Goal: Answer question/provide support: Share knowledge or assist other users

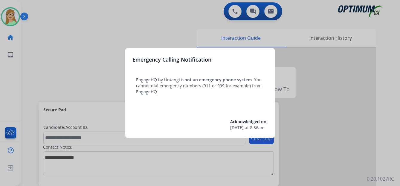
click at [24, 59] on div at bounding box center [200, 93] width 400 height 186
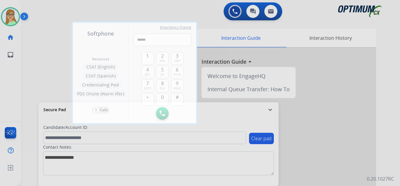
click at [44, 66] on div at bounding box center [200, 93] width 400 height 186
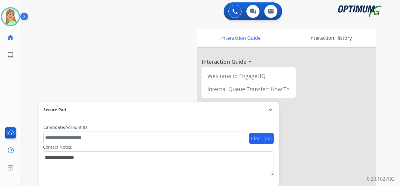
click at [26, 15] on img at bounding box center [25, 17] width 10 height 11
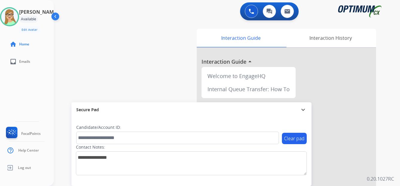
click at [22, 87] on div "Patricia Available Edit Avatar Agent: Patricia Routing Profile: OCX Training ho…" at bounding box center [27, 93] width 54 height 186
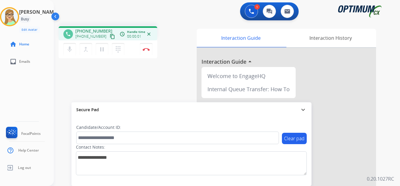
click at [110, 38] on mat-icon "content_copy" at bounding box center [112, 36] width 5 height 5
click at [110, 36] on mat-icon "content_copy" at bounding box center [112, 36] width 5 height 5
click at [145, 49] on img at bounding box center [145, 49] width 7 height 3
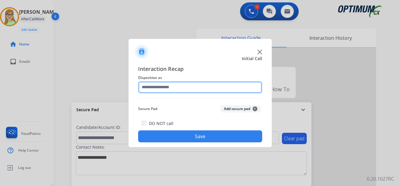
click at [162, 85] on input "text" at bounding box center [200, 87] width 124 height 12
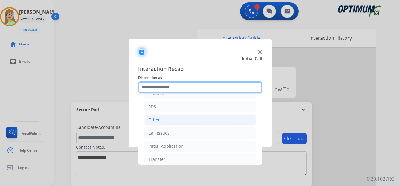
scroll to position [41, 0]
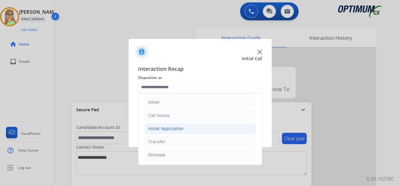
click at [174, 128] on div "Initial Application" at bounding box center [165, 128] width 35 height 6
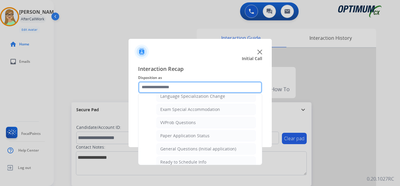
scroll to position [332, 0]
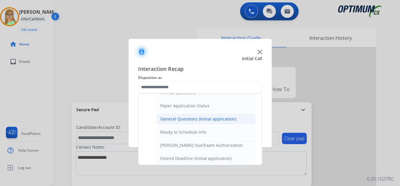
click at [188, 121] on div "General Questions (Initial application)" at bounding box center [198, 119] width 76 height 6
type input "**********"
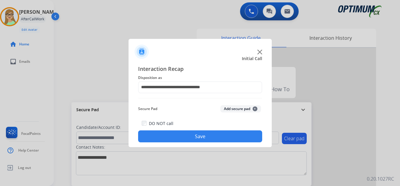
click at [185, 136] on button "Save" at bounding box center [200, 136] width 124 height 12
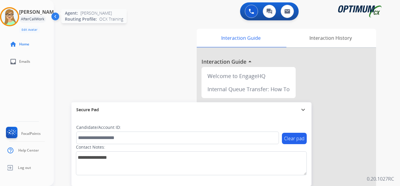
click at [19, 18] on div at bounding box center [9, 16] width 19 height 19
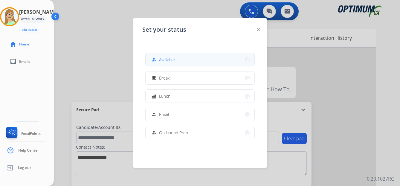
click at [167, 60] on span "Available" at bounding box center [167, 59] width 16 height 6
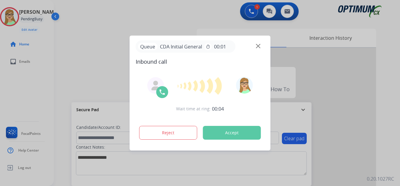
click at [44, 85] on div at bounding box center [200, 93] width 400 height 186
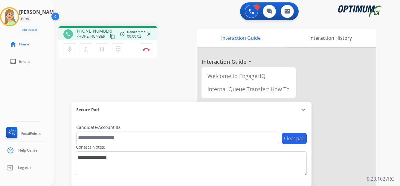
click at [110, 37] on mat-icon "content_copy" at bounding box center [112, 36] width 5 height 5
click at [146, 49] on img at bounding box center [145, 49] width 7 height 3
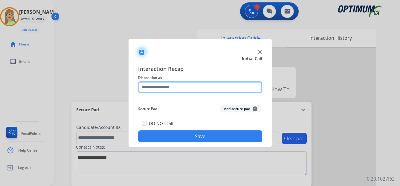
click at [163, 85] on input "text" at bounding box center [200, 87] width 124 height 12
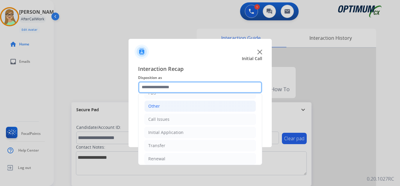
scroll to position [41, 0]
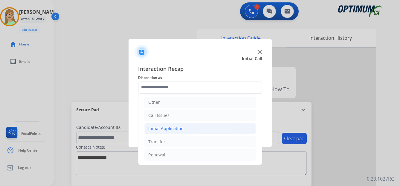
click at [171, 128] on div "Initial Application" at bounding box center [165, 128] width 35 height 6
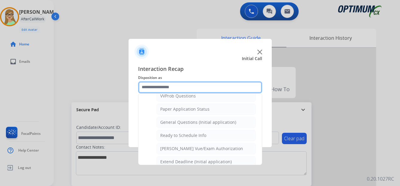
scroll to position [339, 0]
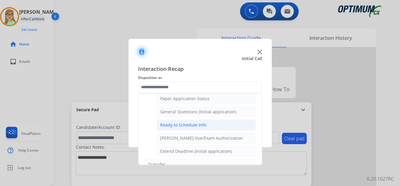
click at [180, 125] on div "Ready to Schedule Info" at bounding box center [183, 125] width 46 height 6
type input "**********"
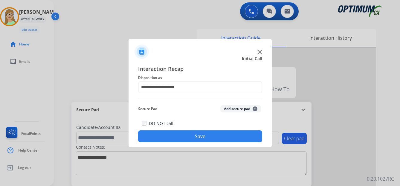
click at [177, 138] on button "Save" at bounding box center [200, 136] width 124 height 12
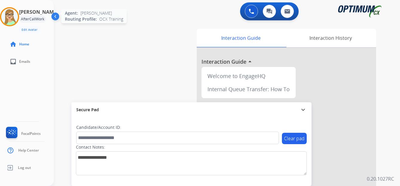
click at [11, 15] on img at bounding box center [9, 16] width 17 height 17
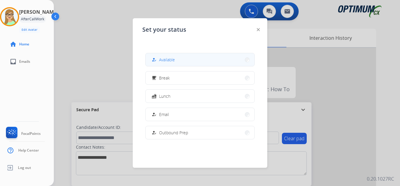
click at [168, 59] on span "Available" at bounding box center [167, 59] width 16 height 6
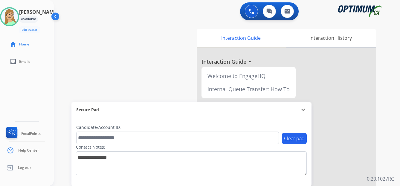
click at [20, 97] on div "Patricia Available Edit Avatar Agent: Patricia Routing Profile: OCX Training ho…" at bounding box center [27, 93] width 54 height 186
click at [18, 16] on img at bounding box center [9, 16] width 17 height 17
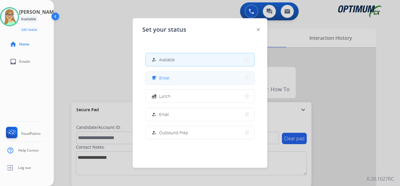
click at [167, 80] on span "Break" at bounding box center [164, 78] width 11 height 6
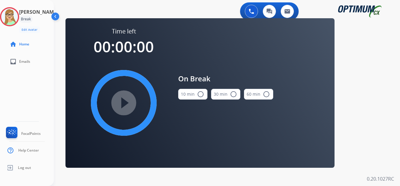
click at [200, 92] on mat-icon "radio_button_unchecked" at bounding box center [200, 93] width 7 height 7
click at [70, 103] on div "Time left 00:10:00 play_circle_filled On Break 10 min check_circle 30 min radio…" at bounding box center [199, 92] width 269 height 149
click at [121, 105] on mat-icon "play_circle_filled" at bounding box center [123, 102] width 7 height 7
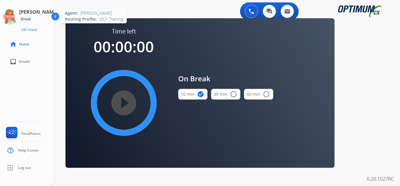
click at [10, 19] on icon at bounding box center [9, 16] width 19 height 19
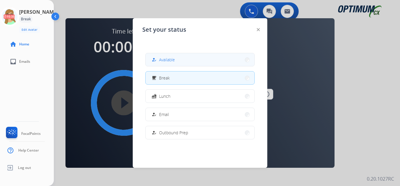
click at [169, 59] on span "Available" at bounding box center [167, 59] width 16 height 6
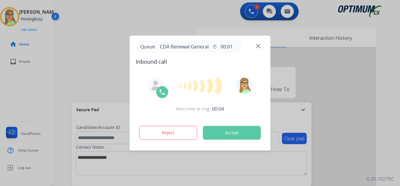
click at [54, 93] on div at bounding box center [200, 93] width 400 height 186
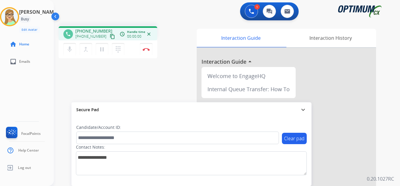
click at [110, 36] on mat-icon "content_copy" at bounding box center [112, 36] width 5 height 5
click at [117, 49] on mat-icon "dialpad" at bounding box center [117, 49] width 7 height 7
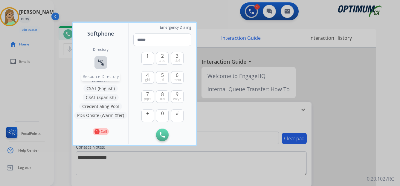
click at [101, 65] on mat-icon "connect_without_contact" at bounding box center [100, 62] width 7 height 7
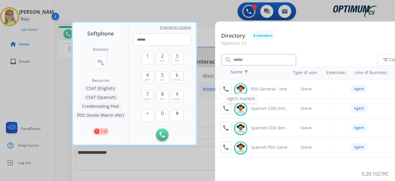
click at [225, 94] on button "call Agent Available." at bounding box center [225, 89] width 11 height 12
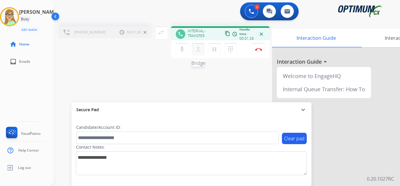
click at [197, 49] on mat-icon "merge_type" at bounding box center [197, 49] width 7 height 7
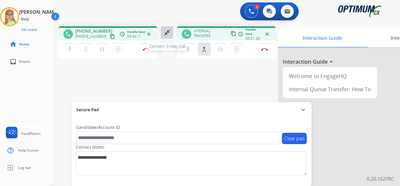
click at [166, 34] on mat-icon "close_fullscreen" at bounding box center [166, 32] width 7 height 7
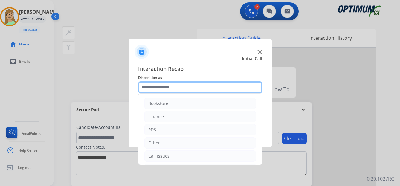
click at [159, 86] on input "text" at bounding box center [200, 87] width 124 height 12
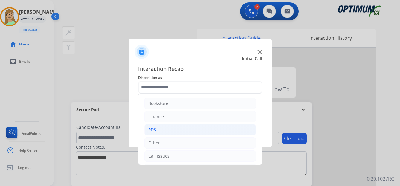
click at [153, 128] on div "PDS" at bounding box center [152, 130] width 8 height 6
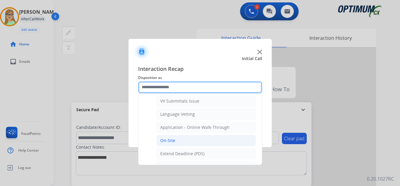
scroll to position [149, 0]
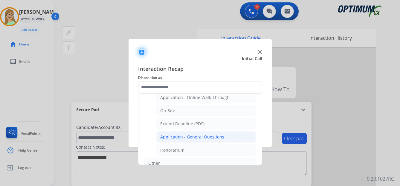
click at [197, 136] on div "Application - General Questions" at bounding box center [192, 137] width 64 height 6
type input "**********"
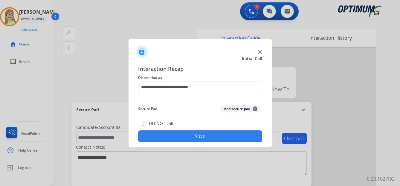
drag, startPoint x: 177, startPoint y: 138, endPoint x: 1, endPoint y: 146, distance: 176.4
click at [175, 138] on button "Save" at bounding box center [200, 136] width 124 height 12
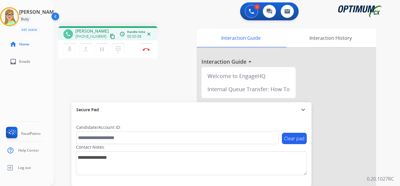
click at [110, 38] on mat-icon "content_copy" at bounding box center [112, 36] width 5 height 5
click at [145, 49] on img at bounding box center [145, 49] width 7 height 3
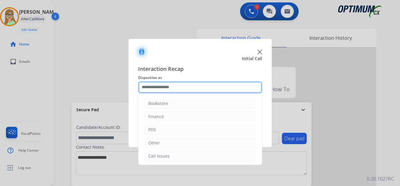
click at [170, 87] on input "text" at bounding box center [200, 87] width 124 height 12
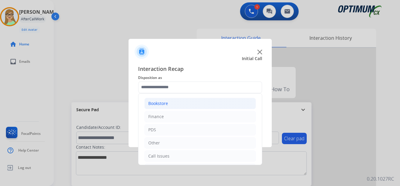
click at [163, 102] on div "Bookstore" at bounding box center [158, 103] width 20 height 6
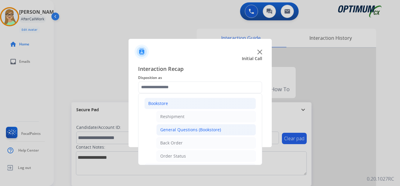
click at [191, 130] on div "General Questions (Bookstore)" at bounding box center [190, 130] width 61 height 6
type input "**********"
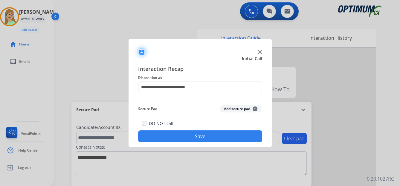
drag, startPoint x: 190, startPoint y: 137, endPoint x: 191, endPoint y: 131, distance: 6.4
click at [190, 137] on button "Save" at bounding box center [200, 136] width 124 height 12
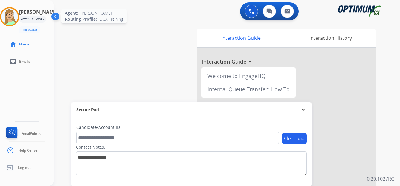
click at [11, 13] on img at bounding box center [9, 16] width 17 height 17
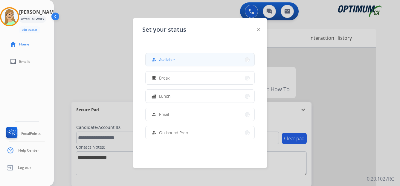
click at [171, 60] on span "Available" at bounding box center [167, 59] width 16 height 6
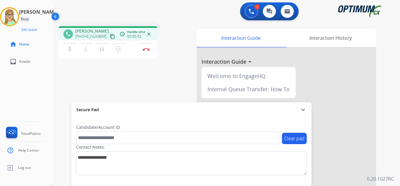
click at [110, 37] on mat-icon "content_copy" at bounding box center [112, 36] width 5 height 5
click at [146, 50] on img at bounding box center [145, 49] width 7 height 3
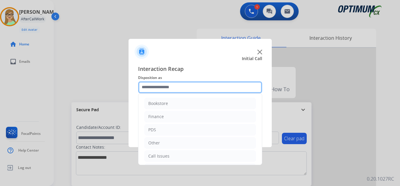
click at [160, 90] on input "text" at bounding box center [200, 87] width 124 height 12
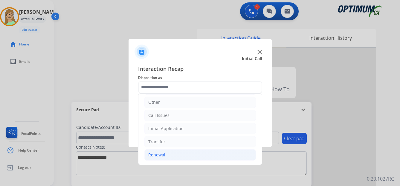
click at [159, 154] on div "Renewal" at bounding box center [156, 155] width 17 height 6
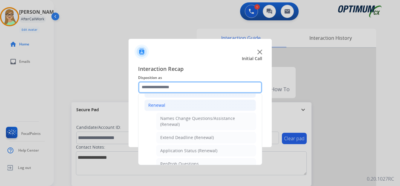
scroll to position [100, 0]
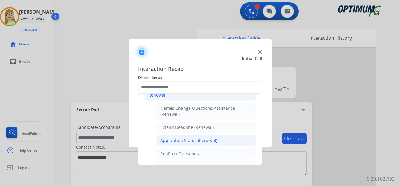
click at [184, 140] on div "Application Status (Renewal)" at bounding box center [188, 140] width 57 height 6
type input "**********"
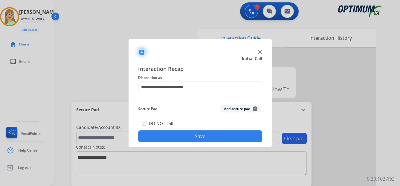
drag, startPoint x: 181, startPoint y: 140, endPoint x: 21, endPoint y: 128, distance: 160.2
click at [180, 140] on button "Save" at bounding box center [200, 136] width 124 height 12
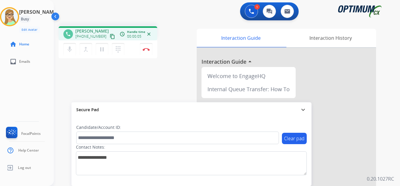
click at [110, 37] on mat-icon "content_copy" at bounding box center [112, 36] width 5 height 5
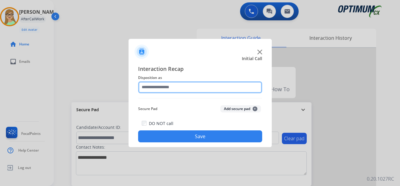
click at [164, 89] on input "text" at bounding box center [200, 87] width 124 height 12
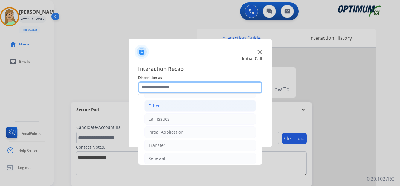
scroll to position [41, 0]
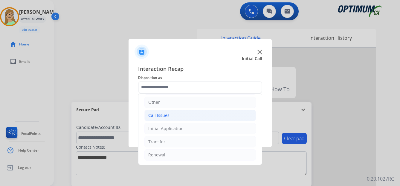
click at [155, 113] on div "Call Issues" at bounding box center [158, 115] width 21 height 6
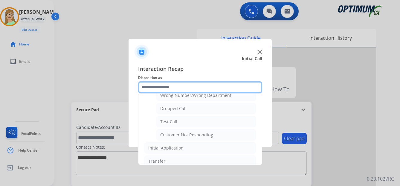
scroll to position [100, 0]
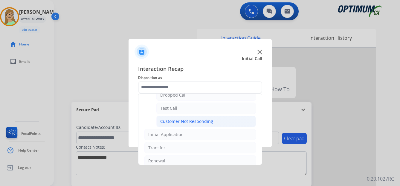
click at [188, 120] on div "Customer Not Responding" at bounding box center [186, 121] width 53 height 6
type input "**********"
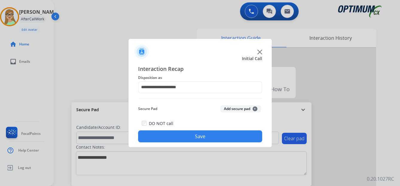
click at [184, 136] on button "Save" at bounding box center [200, 136] width 124 height 12
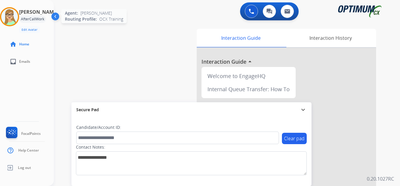
click at [10, 11] on img at bounding box center [9, 16] width 17 height 17
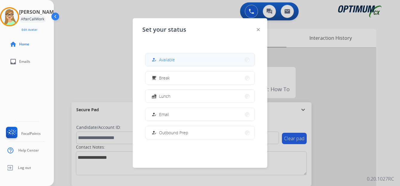
click at [160, 61] on div "how_to_reg Available" at bounding box center [162, 59] width 24 height 7
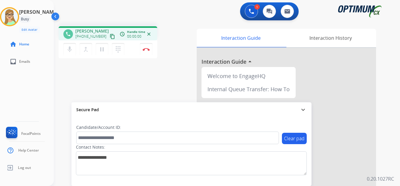
click at [110, 37] on mat-icon "content_copy" at bounding box center [112, 36] width 5 height 5
click at [211, 20] on div "1 Voice Interactions 0 Chat Interactions 0 Email Interactions" at bounding box center [223, 11] width 324 height 19
click at [147, 50] on img at bounding box center [145, 49] width 7 height 3
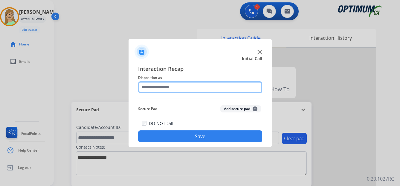
click at [162, 87] on input "text" at bounding box center [200, 87] width 124 height 12
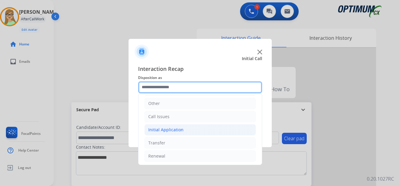
scroll to position [41, 0]
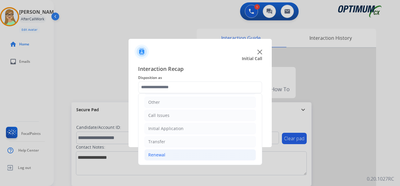
click at [158, 154] on div "Renewal" at bounding box center [156, 155] width 17 height 6
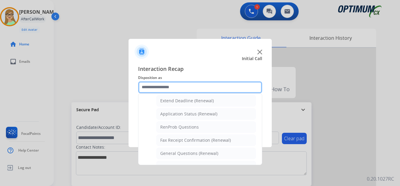
scroll to position [160, 0]
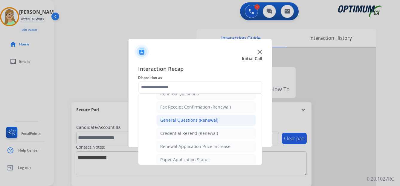
click at [188, 120] on div "General Questions (Renewal)" at bounding box center [189, 120] width 58 height 6
type input "**********"
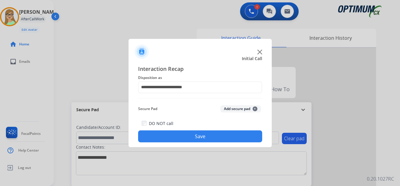
click at [170, 137] on button "Save" at bounding box center [200, 136] width 124 height 12
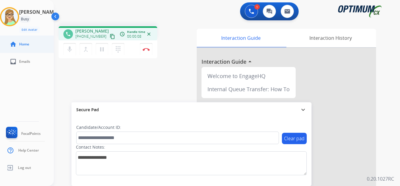
drag, startPoint x: 106, startPoint y: 37, endPoint x: 16, endPoint y: 52, distance: 91.1
click at [110, 37] on mat-icon "content_copy" at bounding box center [112, 36] width 5 height 5
click at [146, 48] on img at bounding box center [145, 49] width 7 height 3
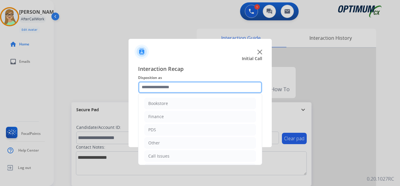
click at [156, 89] on input "text" at bounding box center [200, 87] width 124 height 12
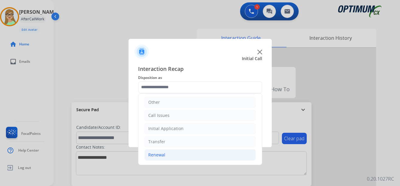
click at [157, 154] on div "Renewal" at bounding box center [156, 155] width 17 height 6
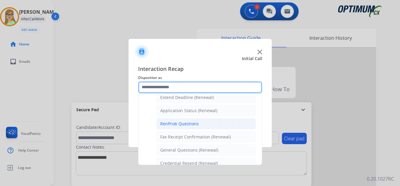
scroll to position [160, 0]
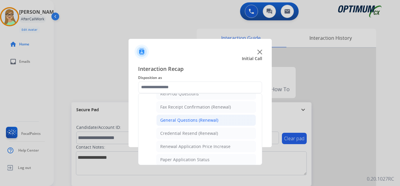
click at [173, 121] on div "General Questions (Renewal)" at bounding box center [189, 120] width 58 height 6
type input "**********"
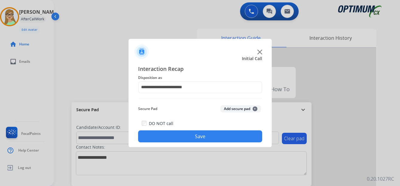
click at [164, 135] on button "Save" at bounding box center [200, 136] width 124 height 12
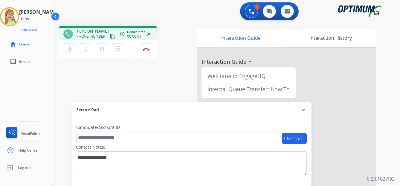
drag, startPoint x: 106, startPoint y: 36, endPoint x: 103, endPoint y: 36, distance: 3.3
click at [110, 36] on mat-icon "content_copy" at bounding box center [112, 36] width 5 height 5
click at [39, 88] on div "Patricia Busy Edit Avatar Agent: Patricia Routing Profile: OCX Training home Ho…" at bounding box center [27, 93] width 54 height 186
click at [146, 48] on img at bounding box center [145, 49] width 7 height 3
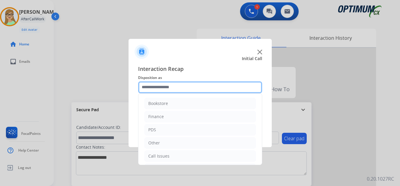
click at [168, 87] on input "text" at bounding box center [200, 87] width 124 height 12
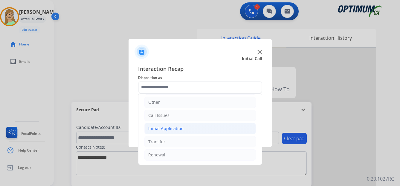
click at [168, 128] on div "Initial Application" at bounding box center [165, 128] width 35 height 6
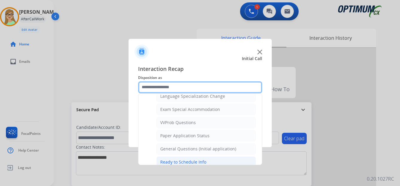
scroll to position [332, 0]
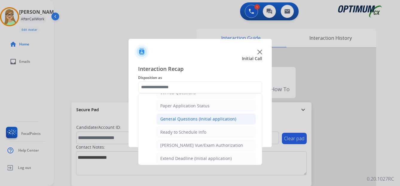
click at [191, 122] on div "General Questions (Initial application)" at bounding box center [198, 119] width 76 height 6
type input "**********"
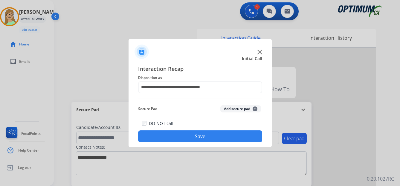
click at [189, 137] on button "Save" at bounding box center [200, 136] width 124 height 12
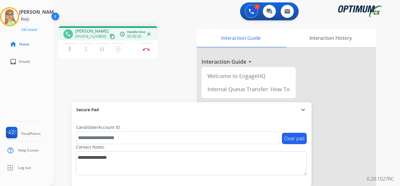
click at [40, 91] on div "Patricia Busy Edit Avatar Agent: Patricia Routing Profile: OCX Training home Ho…" at bounding box center [27, 93] width 54 height 186
click at [110, 37] on mat-icon "content_copy" at bounding box center [112, 36] width 5 height 5
click at [119, 51] on mat-icon "dialpad" at bounding box center [117, 49] width 7 height 7
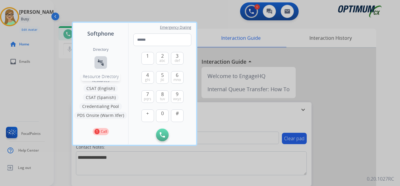
click at [101, 62] on mat-icon "connect_without_contact" at bounding box center [100, 62] width 7 height 7
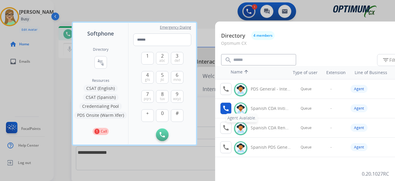
click at [227, 110] on mat-icon "call" at bounding box center [225, 108] width 7 height 7
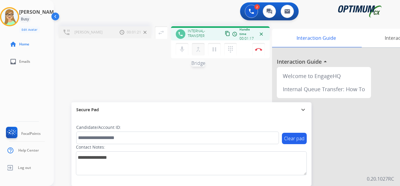
click at [197, 50] on mat-icon "merge_type" at bounding box center [197, 49] width 7 height 7
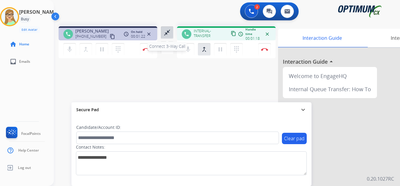
click at [164, 35] on mat-icon "close_fullscreen" at bounding box center [166, 32] width 7 height 7
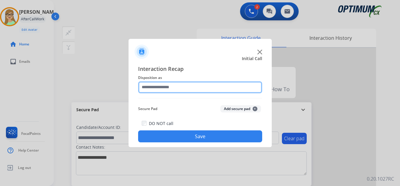
click at [172, 86] on input "text" at bounding box center [200, 87] width 124 height 12
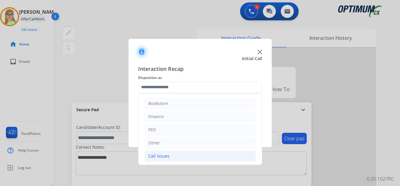
click at [166, 155] on div "Call Issues" at bounding box center [158, 156] width 21 height 6
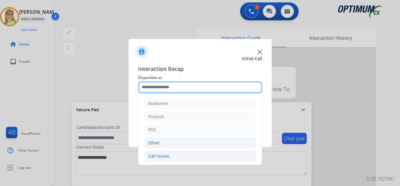
scroll to position [30, 0]
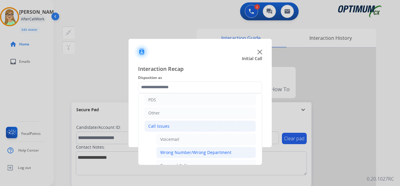
click at [176, 150] on div "Wrong Number/Wrong Department" at bounding box center [195, 152] width 71 height 6
type input "**********"
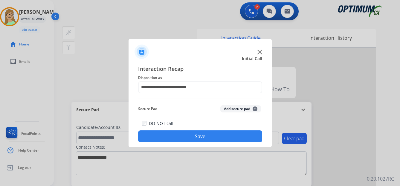
drag, startPoint x: 182, startPoint y: 137, endPoint x: 68, endPoint y: 145, distance: 113.7
click at [181, 137] on button "Save" at bounding box center [200, 136] width 124 height 12
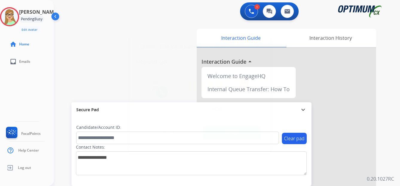
click at [38, 84] on div at bounding box center [200, 93] width 400 height 186
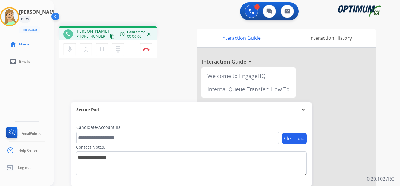
click at [110, 37] on mat-icon "content_copy" at bounding box center [112, 36] width 5 height 5
click at [146, 49] on img at bounding box center [145, 49] width 7 height 3
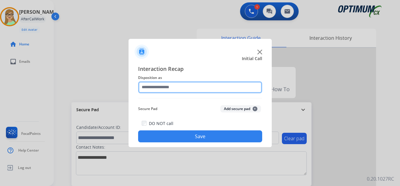
click at [156, 88] on input "text" at bounding box center [200, 87] width 124 height 12
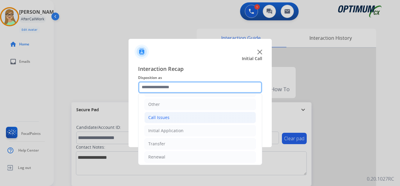
scroll to position [41, 0]
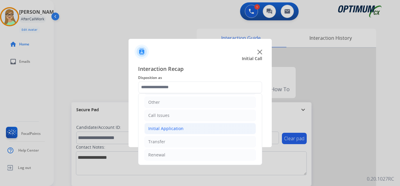
click at [176, 127] on div "Initial Application" at bounding box center [165, 128] width 35 height 6
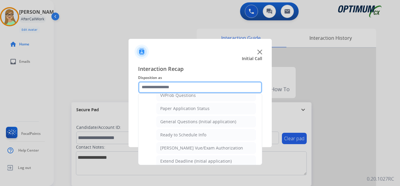
scroll to position [339, 0]
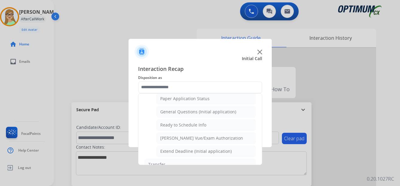
click at [188, 112] on div "General Questions (Initial application)" at bounding box center [198, 112] width 76 height 6
type input "**********"
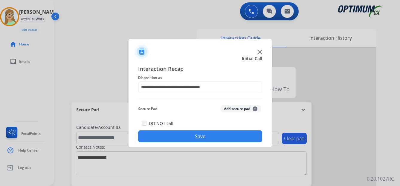
click at [191, 136] on button "Save" at bounding box center [200, 136] width 124 height 12
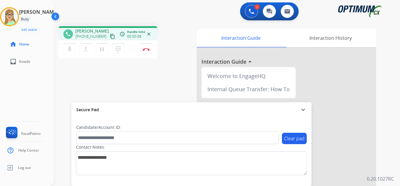
click at [52, 90] on div "Patricia Busy Edit Avatar Agent: Patricia Routing Profile: OCX Training home Ho…" at bounding box center [27, 93] width 54 height 186
click at [110, 37] on mat-icon "content_copy" at bounding box center [112, 36] width 5 height 5
click at [29, 94] on div "Patricia Busy Edit Avatar Agent: Patricia Routing Profile: OCX Training home Ho…" at bounding box center [27, 93] width 54 height 186
click at [53, 95] on div "Patricia Busy Edit Avatar Agent: Patricia Routing Profile: OCX Training home Ho…" at bounding box center [27, 93] width 54 height 186
click at [147, 50] on img at bounding box center [145, 49] width 7 height 3
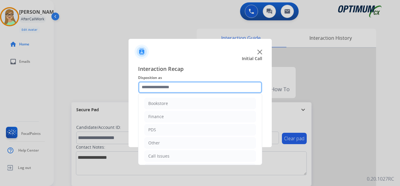
click at [166, 85] on input "text" at bounding box center [200, 87] width 124 height 12
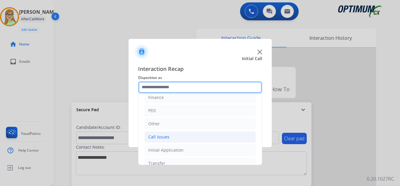
scroll to position [30, 0]
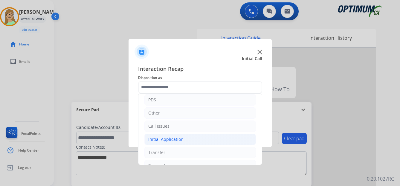
click at [161, 137] on div "Initial Application" at bounding box center [165, 139] width 35 height 6
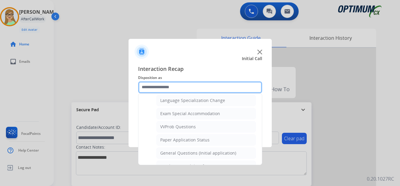
scroll to position [299, 0]
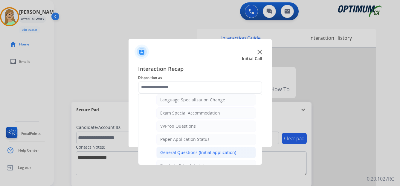
click at [179, 150] on div "General Questions (Initial application)" at bounding box center [198, 152] width 76 height 6
type input "**********"
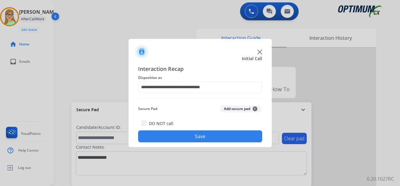
click at [207, 138] on button "Save" at bounding box center [200, 136] width 124 height 12
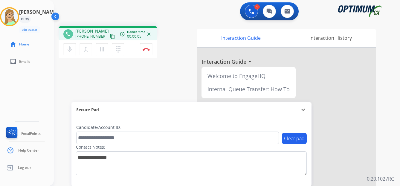
click at [25, 82] on div "Patricia Busy Edit Avatar Agent: Patricia Routing Profile: OCX Training home Ho…" at bounding box center [27, 93] width 54 height 186
click at [110, 37] on mat-icon "content_copy" at bounding box center [112, 36] width 5 height 5
click at [147, 48] on img at bounding box center [145, 49] width 7 height 3
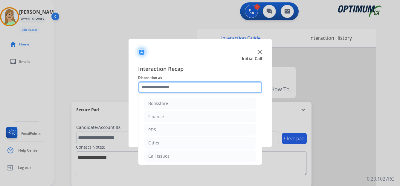
click at [158, 88] on input "text" at bounding box center [200, 87] width 124 height 12
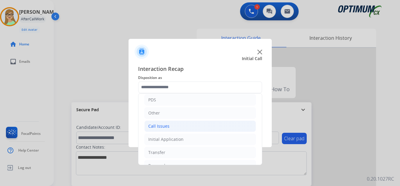
click at [162, 127] on div "Call Issues" at bounding box center [158, 126] width 21 height 6
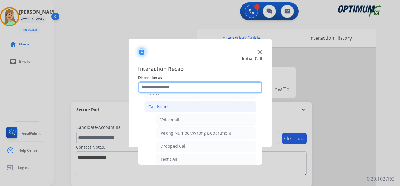
scroll to position [60, 0]
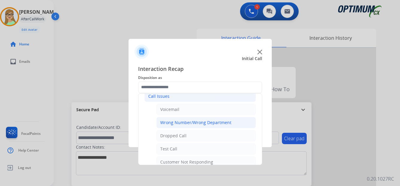
click at [182, 123] on div "Wrong Number/Wrong Department" at bounding box center [195, 122] width 71 height 6
type input "**********"
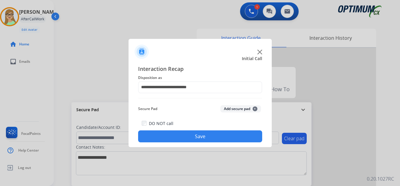
click at [162, 137] on button "Save" at bounding box center [200, 136] width 124 height 12
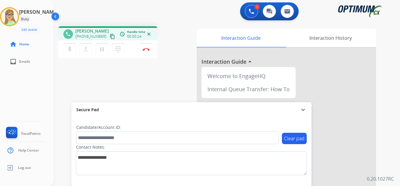
click at [110, 36] on mat-icon "content_copy" at bounding box center [112, 36] width 5 height 5
click at [151, 98] on div "phone L.A. Rivera +18327855903 content_copy access_time Call metrics Queue 00:0…" at bounding box center [219, 146] width 331 height 249
click at [148, 50] on img at bounding box center [145, 49] width 7 height 3
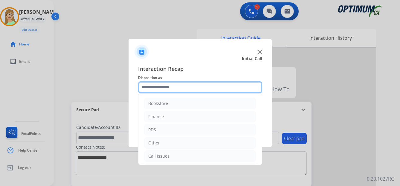
click at [165, 87] on input "text" at bounding box center [200, 87] width 124 height 12
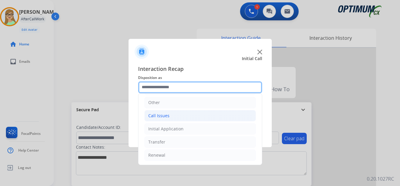
scroll to position [41, 0]
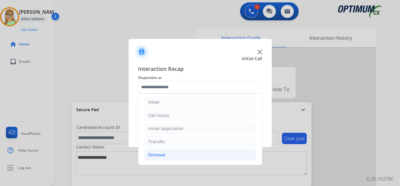
click at [158, 155] on div "Renewal" at bounding box center [156, 155] width 17 height 6
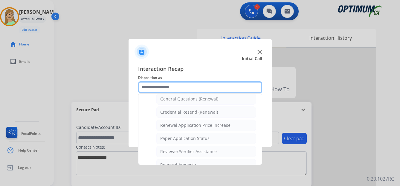
scroll to position [171, 0]
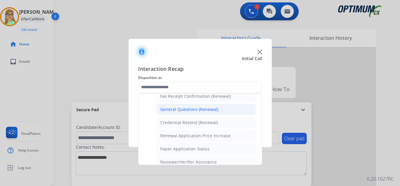
click at [172, 108] on div "General Questions (Renewal)" at bounding box center [189, 109] width 58 height 6
type input "**********"
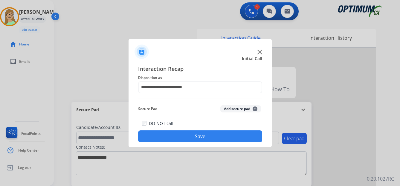
click at [154, 135] on button "Save" at bounding box center [200, 136] width 124 height 12
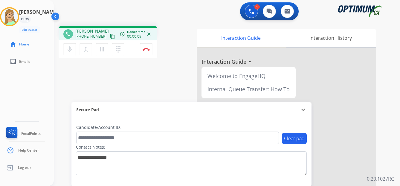
click at [33, 80] on div "Patricia Busy Edit Avatar Agent: Patricia Routing Profile: OCX Training home Ho…" at bounding box center [27, 93] width 54 height 186
drag, startPoint x: 105, startPoint y: 35, endPoint x: 1, endPoint y: 46, distance: 104.8
click at [110, 35] on mat-icon "content_copy" at bounding box center [112, 36] width 5 height 5
click at [146, 50] on img at bounding box center [145, 49] width 7 height 3
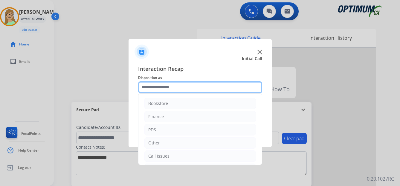
click at [163, 88] on input "text" at bounding box center [200, 87] width 124 height 12
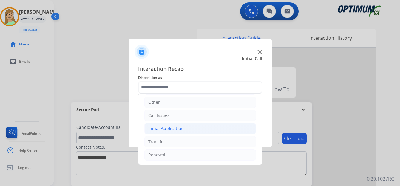
click at [169, 127] on div "Initial Application" at bounding box center [165, 128] width 35 height 6
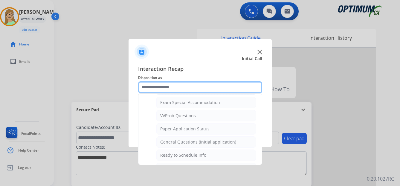
scroll to position [309, 0]
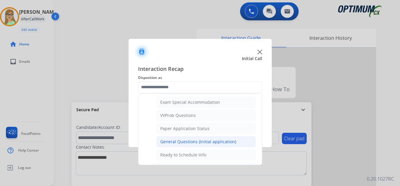
click at [180, 141] on div "General Questions (Initial application)" at bounding box center [198, 142] width 76 height 6
type input "**********"
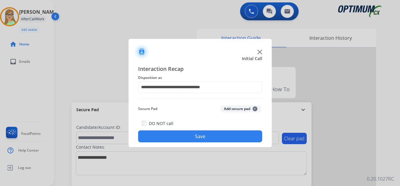
click at [192, 133] on button "Save" at bounding box center [200, 136] width 124 height 12
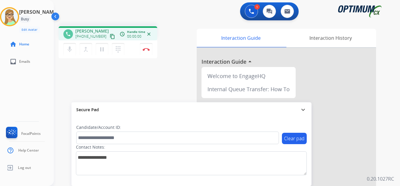
click at [110, 37] on mat-icon "content_copy" at bounding box center [112, 36] width 5 height 5
click at [148, 50] on img at bounding box center [145, 49] width 7 height 3
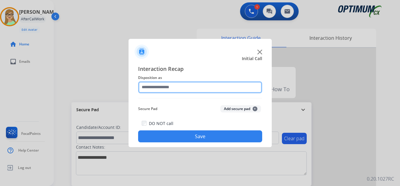
click at [169, 84] on input "text" at bounding box center [200, 87] width 124 height 12
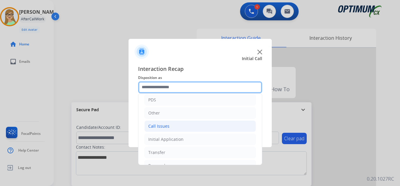
scroll to position [41, 0]
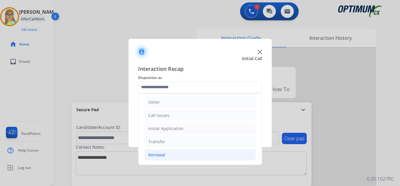
click at [161, 153] on div "Renewal" at bounding box center [156, 155] width 17 height 6
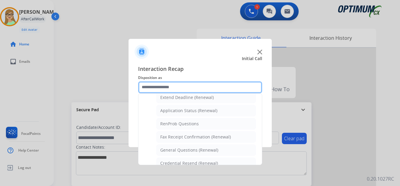
scroll to position [160, 0]
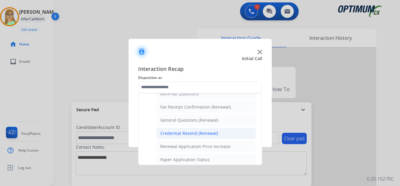
click at [188, 131] on div "Credential Resend (Renewal)" at bounding box center [189, 133] width 58 height 6
type input "**********"
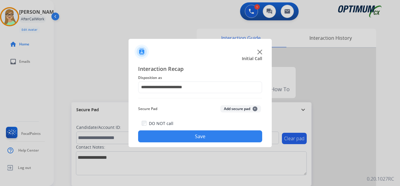
click at [188, 139] on button "Save" at bounding box center [200, 136] width 124 height 12
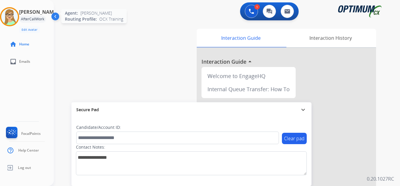
click at [7, 13] on img at bounding box center [9, 16] width 17 height 17
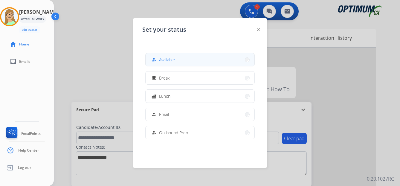
click at [169, 60] on span "Available" at bounding box center [167, 59] width 16 height 6
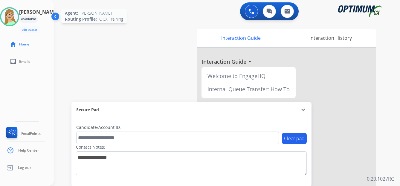
click at [14, 20] on img at bounding box center [9, 16] width 17 height 17
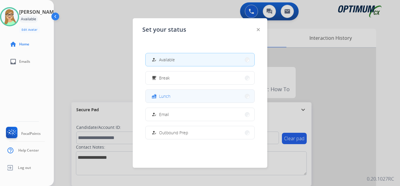
click at [162, 95] on span "Lunch" at bounding box center [164, 96] width 11 height 6
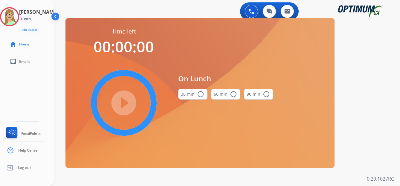
click at [201, 94] on mat-icon "radio_button_unchecked" at bounding box center [200, 93] width 7 height 7
drag, startPoint x: 129, startPoint y: 102, endPoint x: 1, endPoint y: 103, distance: 127.8
click at [127, 102] on mat-icon "play_circle_filled" at bounding box center [123, 102] width 7 height 7
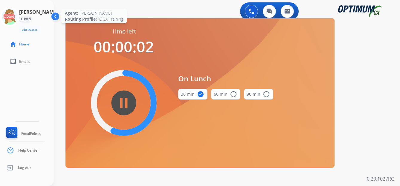
click at [18, 16] on icon at bounding box center [9, 16] width 19 height 19
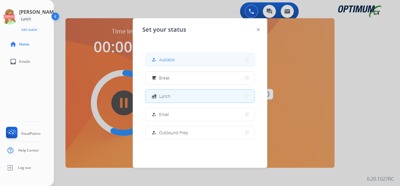
click at [161, 59] on span "Available" at bounding box center [167, 59] width 16 height 6
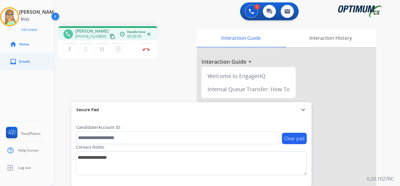
click at [47, 70] on li "inbox Emails" at bounding box center [32, 61] width 54 height 17
click at [110, 37] on mat-icon "content_copy" at bounding box center [112, 36] width 5 height 5
click at [146, 50] on img at bounding box center [145, 49] width 7 height 3
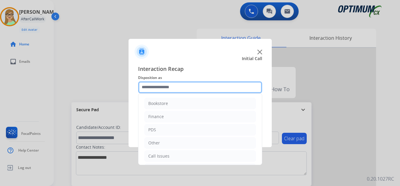
click at [151, 87] on input "text" at bounding box center [200, 87] width 124 height 12
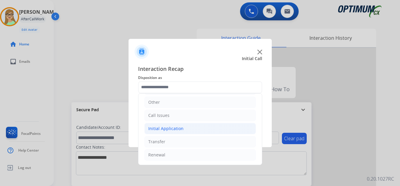
click at [164, 130] on div "Initial Application" at bounding box center [165, 128] width 35 height 6
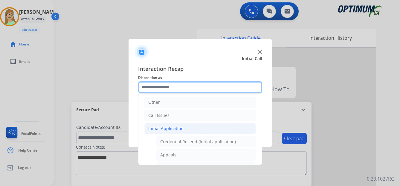
scroll to position [70, 0]
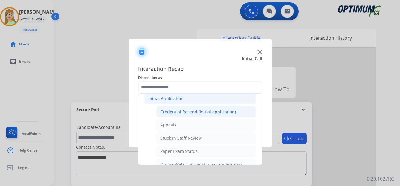
click at [193, 112] on div "Credential Resend (Initial application)" at bounding box center [198, 112] width 76 height 6
type input "**********"
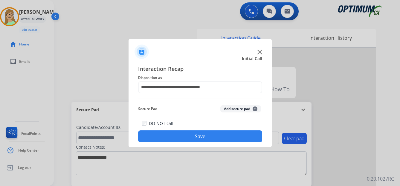
click at [181, 139] on button "Save" at bounding box center [200, 136] width 124 height 12
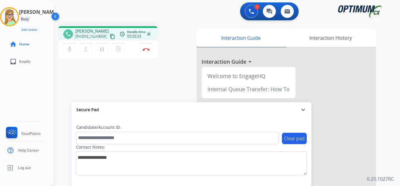
click at [110, 36] on mat-icon "content_copy" at bounding box center [112, 36] width 5 height 5
click at [103, 50] on mat-icon "pause" at bounding box center [101, 49] width 7 height 7
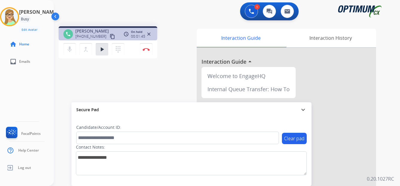
click at [30, 100] on div "Patricia Busy Edit Avatar Agent: Patricia Routing Profile: OCX Training home Ho…" at bounding box center [27, 93] width 54 height 186
click at [102, 52] on mat-icon "play_arrow" at bounding box center [101, 49] width 7 height 7
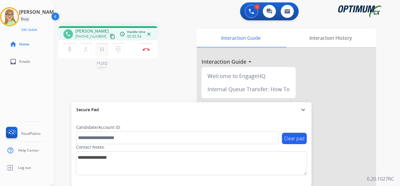
click at [102, 52] on mat-icon "pause" at bounding box center [101, 49] width 7 height 7
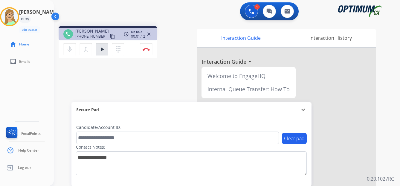
click at [55, 79] on div "phone L.A. Rivera +19176723409 content_copy access_time Call metrics Queue 00:0…" at bounding box center [219, 146] width 331 height 249
click at [104, 52] on mat-icon "play_arrow" at bounding box center [101, 49] width 7 height 7
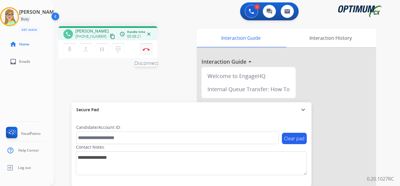
click at [147, 50] on img at bounding box center [145, 49] width 7 height 3
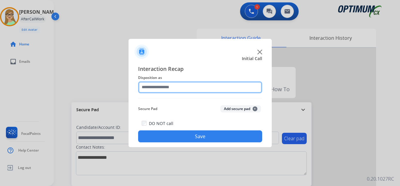
click at [163, 86] on input "text" at bounding box center [200, 87] width 124 height 12
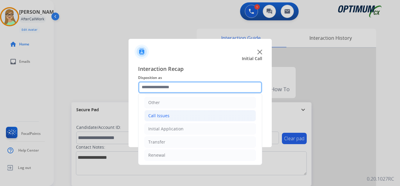
scroll to position [41, 0]
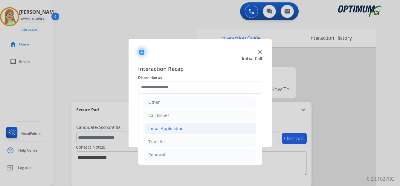
click at [165, 128] on div "Initial Application" at bounding box center [165, 128] width 35 height 6
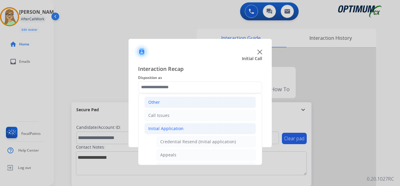
click at [156, 102] on div "Other" at bounding box center [154, 102] width 12 height 6
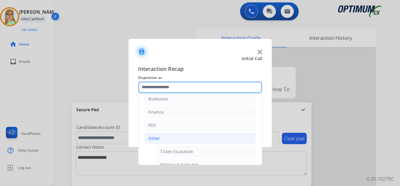
scroll to position [0, 0]
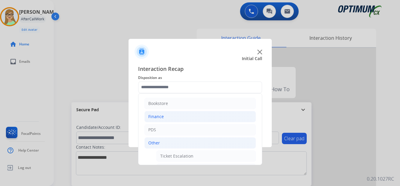
click at [156, 117] on div "Finance" at bounding box center [156, 116] width 16 height 6
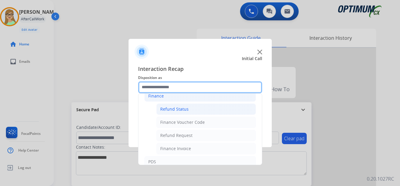
scroll to position [30, 0]
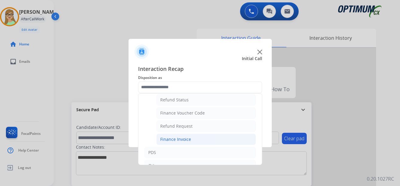
click at [179, 141] on div "Finance Invoice" at bounding box center [175, 139] width 31 height 6
type input "**********"
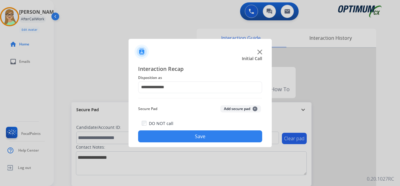
click at [200, 139] on button "Save" at bounding box center [200, 136] width 124 height 12
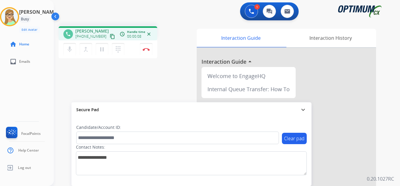
click at [110, 35] on mat-icon "content_copy" at bounding box center [112, 36] width 5 height 5
click at [145, 49] on img at bounding box center [145, 49] width 7 height 3
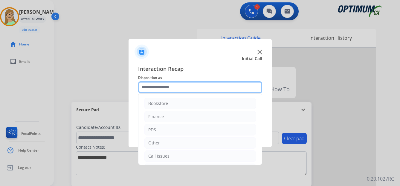
click at [159, 87] on input "text" at bounding box center [200, 87] width 124 height 12
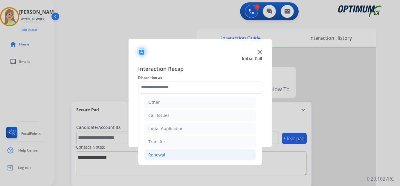
click at [156, 155] on div "Renewal" at bounding box center [156, 155] width 17 height 6
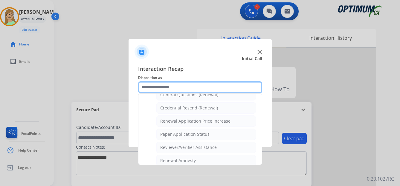
scroll to position [171, 0]
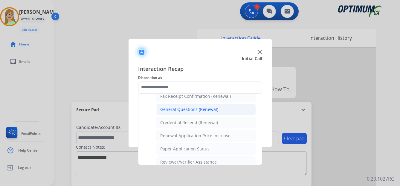
click at [173, 107] on div "General Questions (Renewal)" at bounding box center [189, 109] width 58 height 6
type input "**********"
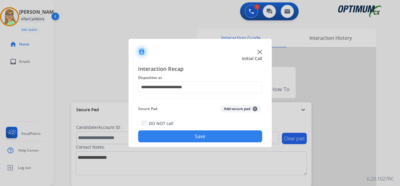
click at [171, 139] on button "Save" at bounding box center [200, 136] width 124 height 12
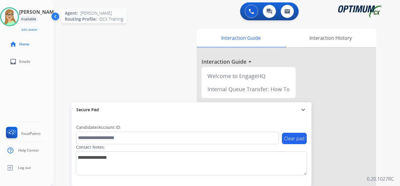
click at [13, 18] on img at bounding box center [9, 16] width 17 height 17
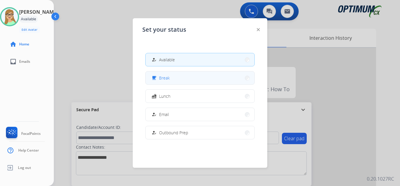
click at [168, 76] on span "Break" at bounding box center [164, 78] width 11 height 6
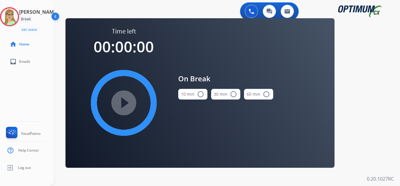
click at [201, 95] on mat-icon "radio_button_unchecked" at bounding box center [200, 93] width 7 height 7
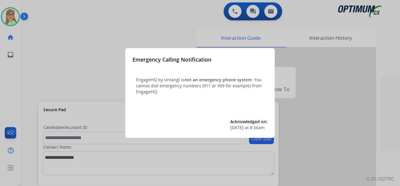
click at [56, 45] on div at bounding box center [200, 93] width 400 height 186
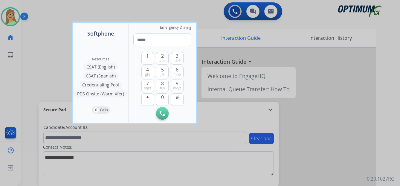
click at [23, 14] on div at bounding box center [200, 93] width 400 height 186
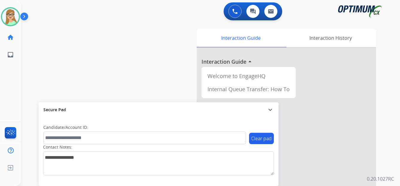
click at [24, 14] on img at bounding box center [25, 17] width 10 height 11
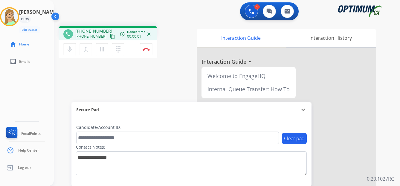
click at [110, 37] on mat-icon "content_copy" at bounding box center [112, 36] width 5 height 5
click at [145, 47] on button "Disconnect" at bounding box center [146, 49] width 13 height 13
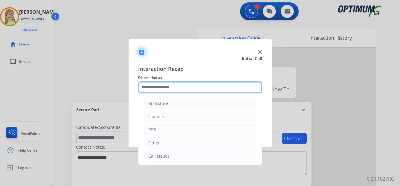
click at [169, 86] on input "text" at bounding box center [200, 87] width 124 height 12
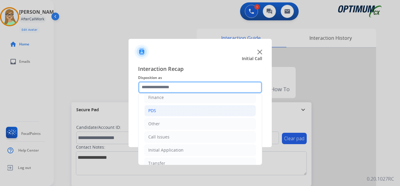
scroll to position [41, 0]
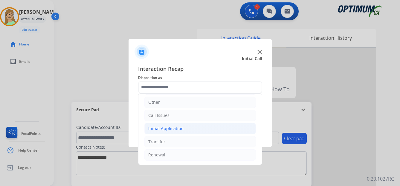
click at [171, 128] on div "Initial Application" at bounding box center [165, 128] width 35 height 6
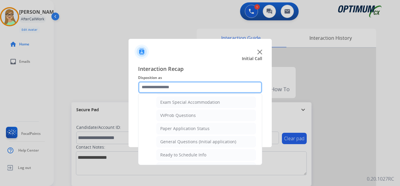
scroll to position [339, 0]
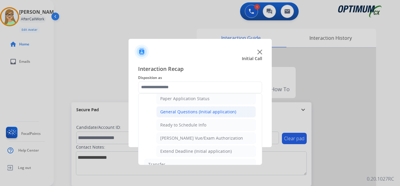
click at [186, 113] on div "General Questions (Initial application)" at bounding box center [198, 112] width 76 height 6
type input "**********"
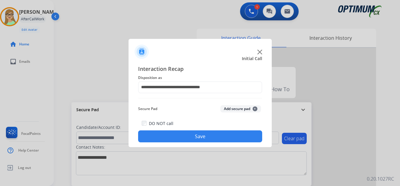
click at [178, 135] on button "Save" at bounding box center [200, 136] width 124 height 12
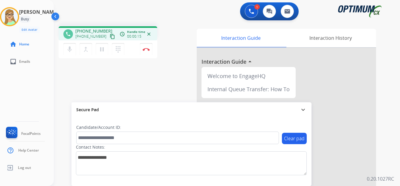
click at [110, 37] on mat-icon "content_copy" at bounding box center [112, 36] width 5 height 5
click at [148, 50] on img at bounding box center [145, 49] width 7 height 3
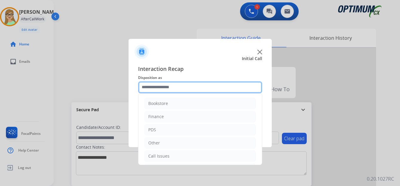
click at [161, 86] on input "text" at bounding box center [200, 87] width 124 height 12
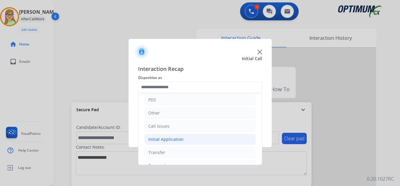
click at [170, 141] on div "Initial Application" at bounding box center [165, 139] width 35 height 6
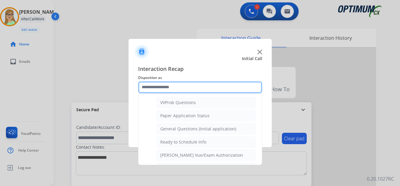
scroll to position [329, 0]
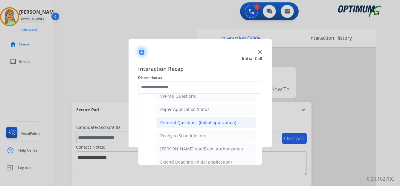
click at [172, 121] on div "General Questions (Initial application)" at bounding box center [198, 122] width 76 height 6
type input "**********"
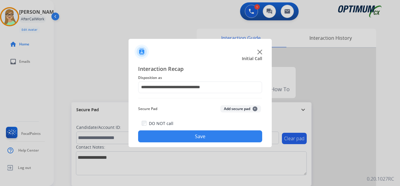
click at [179, 135] on button "Save" at bounding box center [200, 136] width 124 height 12
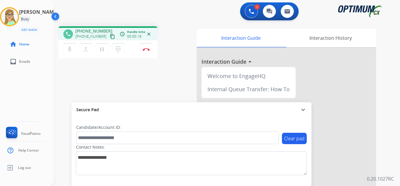
click at [110, 37] on mat-icon "content_copy" at bounding box center [112, 36] width 5 height 5
click at [147, 49] on img at bounding box center [145, 49] width 7 height 3
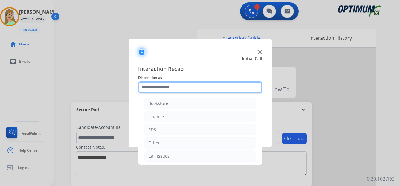
drag, startPoint x: 167, startPoint y: 87, endPoint x: 167, endPoint y: 94, distance: 7.2
click at [170, 93] on div "Bookstore Finance PDS Other Call Issues Initial Application Transfer Renewal" at bounding box center [200, 87] width 124 height 12
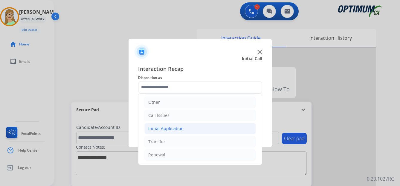
click at [175, 128] on div "Initial Application" at bounding box center [165, 128] width 35 height 6
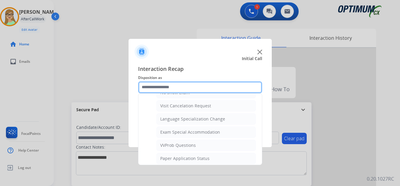
scroll to position [309, 0]
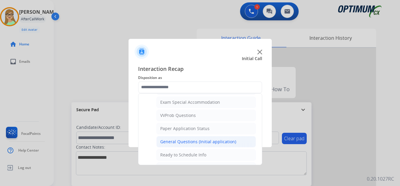
click at [183, 142] on div "General Questions (Initial application)" at bounding box center [198, 142] width 76 height 6
type input "**********"
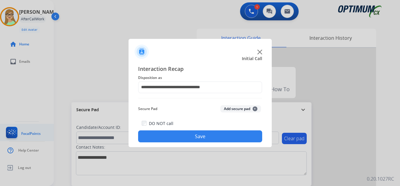
drag, startPoint x: 186, startPoint y: 135, endPoint x: 0, endPoint y: 138, distance: 186.1
click at [186, 135] on button "Save" at bounding box center [200, 136] width 124 height 12
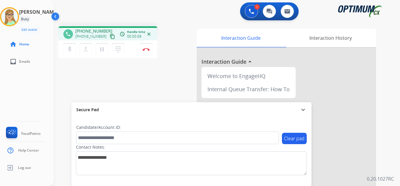
click at [110, 37] on mat-icon "content_copy" at bounding box center [112, 36] width 5 height 5
click at [146, 50] on img at bounding box center [145, 49] width 7 height 3
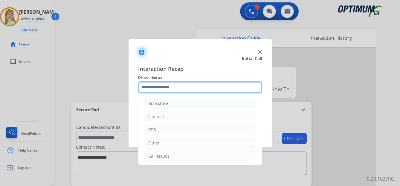
click at [165, 85] on input "text" at bounding box center [200, 87] width 124 height 12
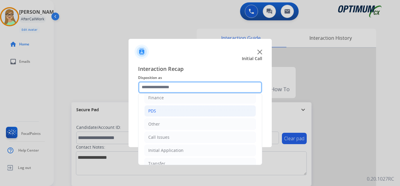
scroll to position [41, 0]
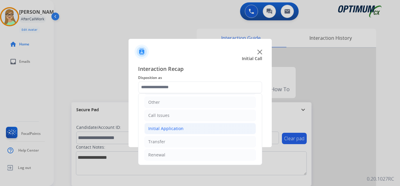
click at [168, 128] on div "Initial Application" at bounding box center [165, 128] width 35 height 6
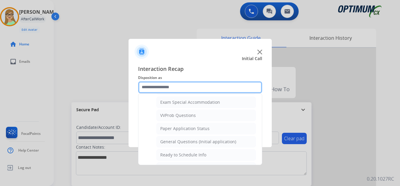
scroll to position [339, 0]
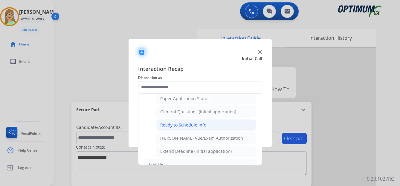
click at [182, 126] on div "Ready to Schedule Info" at bounding box center [183, 125] width 46 height 6
type input "**********"
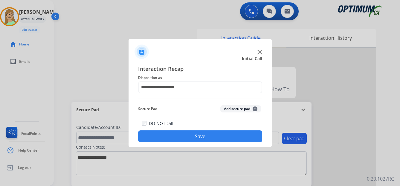
click at [169, 139] on button "Save" at bounding box center [200, 136] width 124 height 12
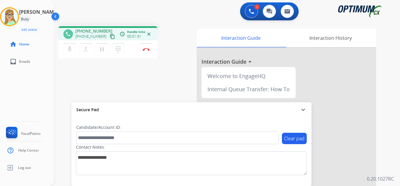
click at [110, 38] on mat-icon "content_copy" at bounding box center [112, 36] width 5 height 5
click at [119, 49] on mat-icon "dialpad" at bounding box center [117, 49] width 7 height 7
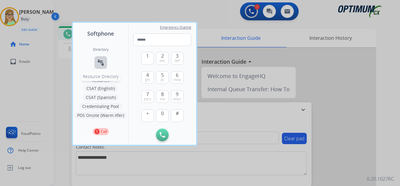
click at [102, 62] on mat-icon "connect_without_contact" at bounding box center [100, 62] width 7 height 7
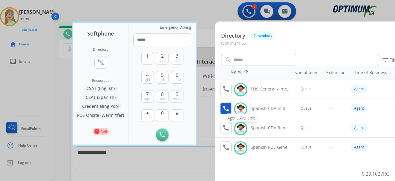
click at [228, 110] on mat-icon "call" at bounding box center [225, 108] width 7 height 7
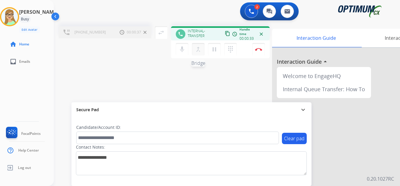
click at [199, 51] on mat-icon "merge_type" at bounding box center [197, 49] width 7 height 7
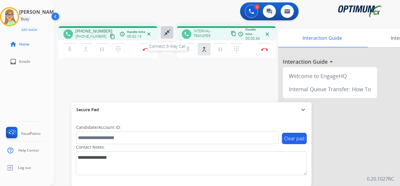
click at [166, 33] on mat-icon "close_fullscreen" at bounding box center [166, 32] width 7 height 7
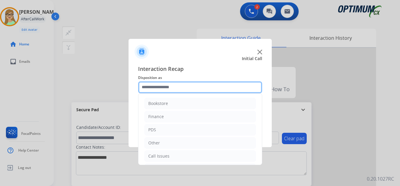
click at [162, 85] on input "text" at bounding box center [200, 87] width 124 height 12
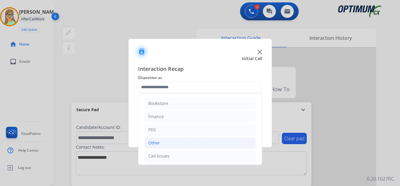
click at [156, 144] on div "Other" at bounding box center [154, 143] width 12 height 6
click at [154, 142] on div "Other" at bounding box center [154, 143] width 12 height 6
drag, startPoint x: 163, startPoint y: 155, endPoint x: 196, endPoint y: 145, distance: 34.0
click at [164, 155] on div "Call Issues" at bounding box center [158, 156] width 21 height 6
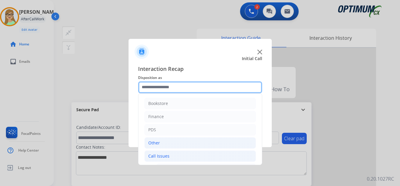
scroll to position [60, 0]
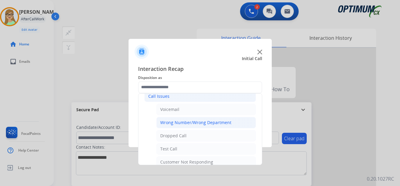
click at [177, 123] on div "Wrong Number/Wrong Department" at bounding box center [195, 122] width 71 height 6
type input "**********"
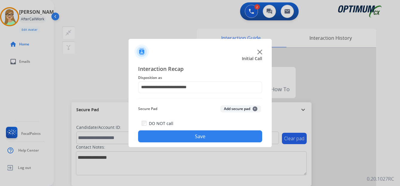
click at [174, 140] on button "Save" at bounding box center [200, 136] width 124 height 12
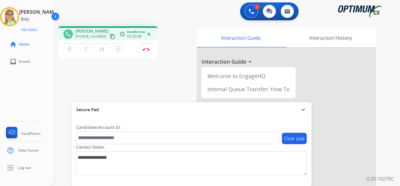
drag, startPoint x: 107, startPoint y: 36, endPoint x: 93, endPoint y: 41, distance: 14.5
click at [110, 36] on mat-icon "content_copy" at bounding box center [112, 36] width 5 height 5
click at [146, 49] on img at bounding box center [145, 49] width 7 height 3
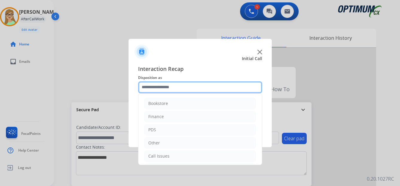
click at [154, 86] on input "text" at bounding box center [200, 87] width 124 height 12
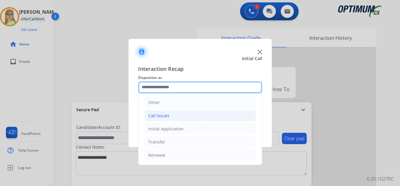
scroll to position [41, 0]
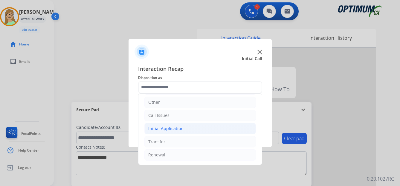
click at [167, 129] on div "Initial Application" at bounding box center [165, 128] width 35 height 6
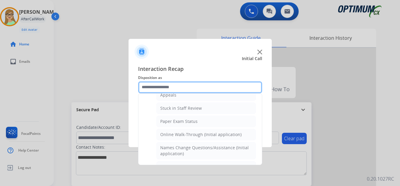
scroll to position [70, 0]
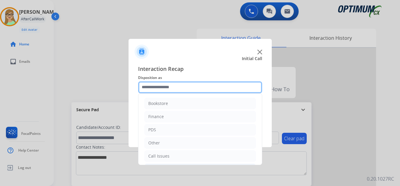
click at [163, 90] on input "text" at bounding box center [200, 87] width 124 height 12
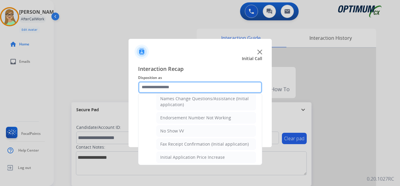
scroll to position [179, 0]
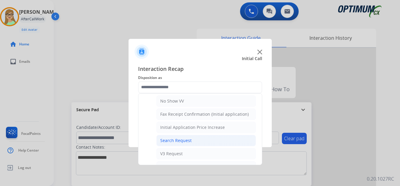
click at [178, 137] on div "Search Request" at bounding box center [175, 140] width 31 height 6
type input "**********"
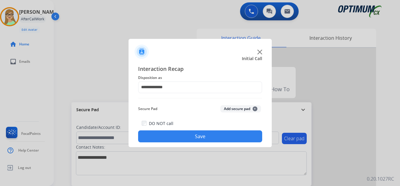
click at [178, 137] on button "Save" at bounding box center [200, 136] width 124 height 12
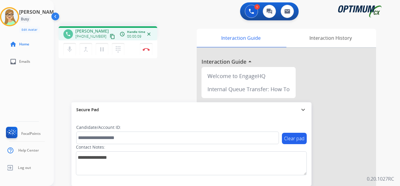
click at [110, 35] on mat-icon "content_copy" at bounding box center [112, 36] width 5 height 5
click at [146, 50] on img at bounding box center [145, 49] width 7 height 3
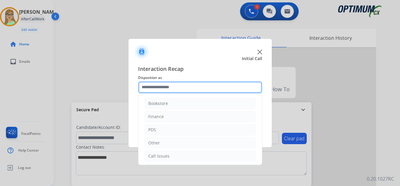
click at [156, 88] on input "text" at bounding box center [200, 87] width 124 height 12
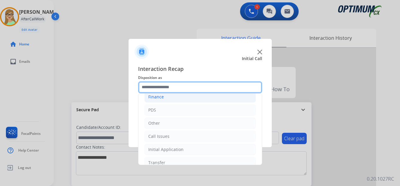
scroll to position [30, 0]
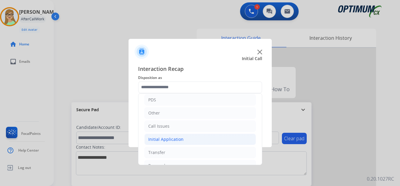
click at [166, 139] on div "Initial Application" at bounding box center [165, 139] width 35 height 6
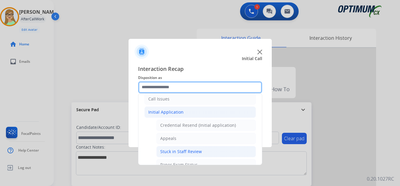
scroll to position [90, 0]
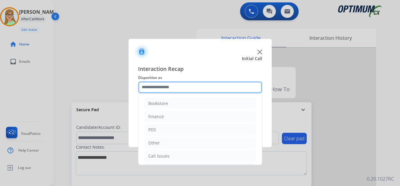
click at [168, 87] on input "text" at bounding box center [200, 87] width 124 height 12
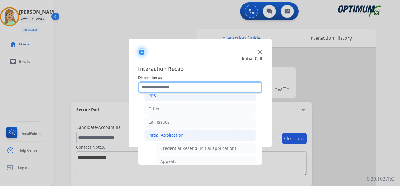
scroll to position [30, 0]
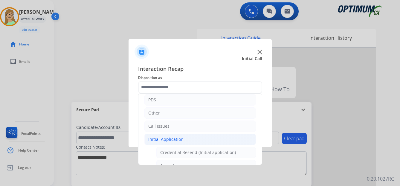
click at [171, 138] on div "Initial Application" at bounding box center [165, 139] width 35 height 6
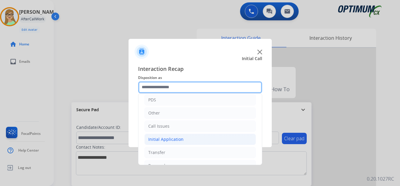
scroll to position [41, 0]
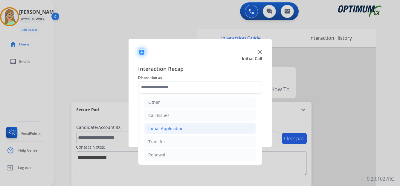
click at [167, 128] on div "Initial Application" at bounding box center [165, 128] width 35 height 6
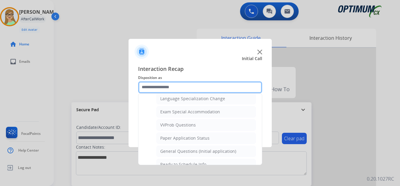
scroll to position [309, 0]
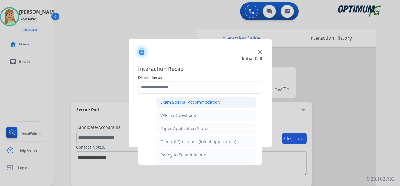
click at [189, 102] on div "Exam Special Accommodation" at bounding box center [190, 102] width 60 height 6
type input "**********"
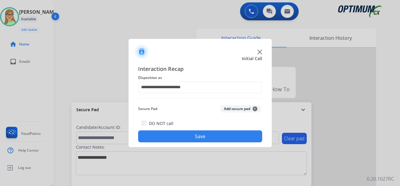
click at [185, 134] on button "Save" at bounding box center [200, 136] width 124 height 12
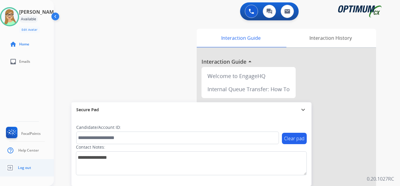
click at [26, 169] on span "Log out" at bounding box center [24, 167] width 13 height 5
